Goal: Transaction & Acquisition: Purchase product/service

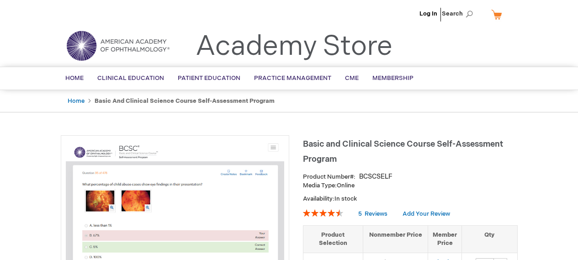
type input "1"
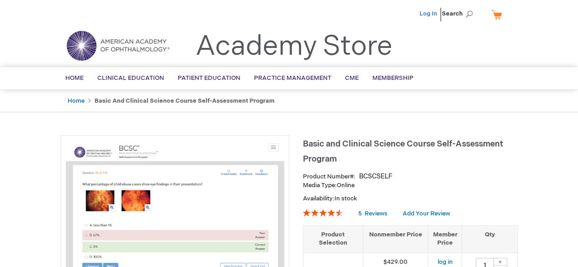
click at [428, 13] on link "Log In" at bounding box center [428, 13] width 18 height 7
click at [390, 16] on span "[PERSON_NAME]" at bounding box center [383, 13] width 51 height 7
